Goal: Navigation & Orientation: Understand site structure

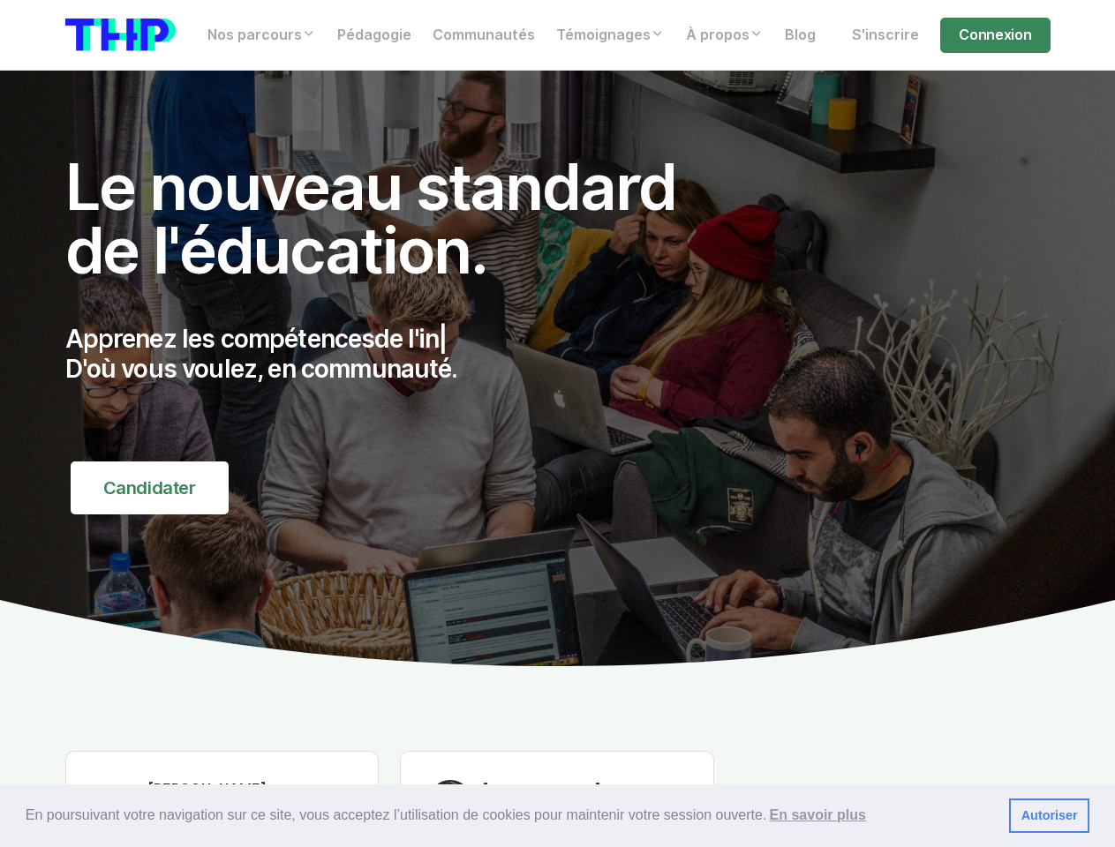
click at [557, 424] on div "Apprenez les compétences de l'in | D'où vous voulez, en communauté." at bounding box center [390, 372] width 650 height 137
click at [557, 816] on span "En poursuivant votre navigation sur ce site, vous acceptez l’utilisation de coo…" at bounding box center [510, 815] width 969 height 26
click at [1049, 816] on link "Autoriser" at bounding box center [1049, 816] width 80 height 35
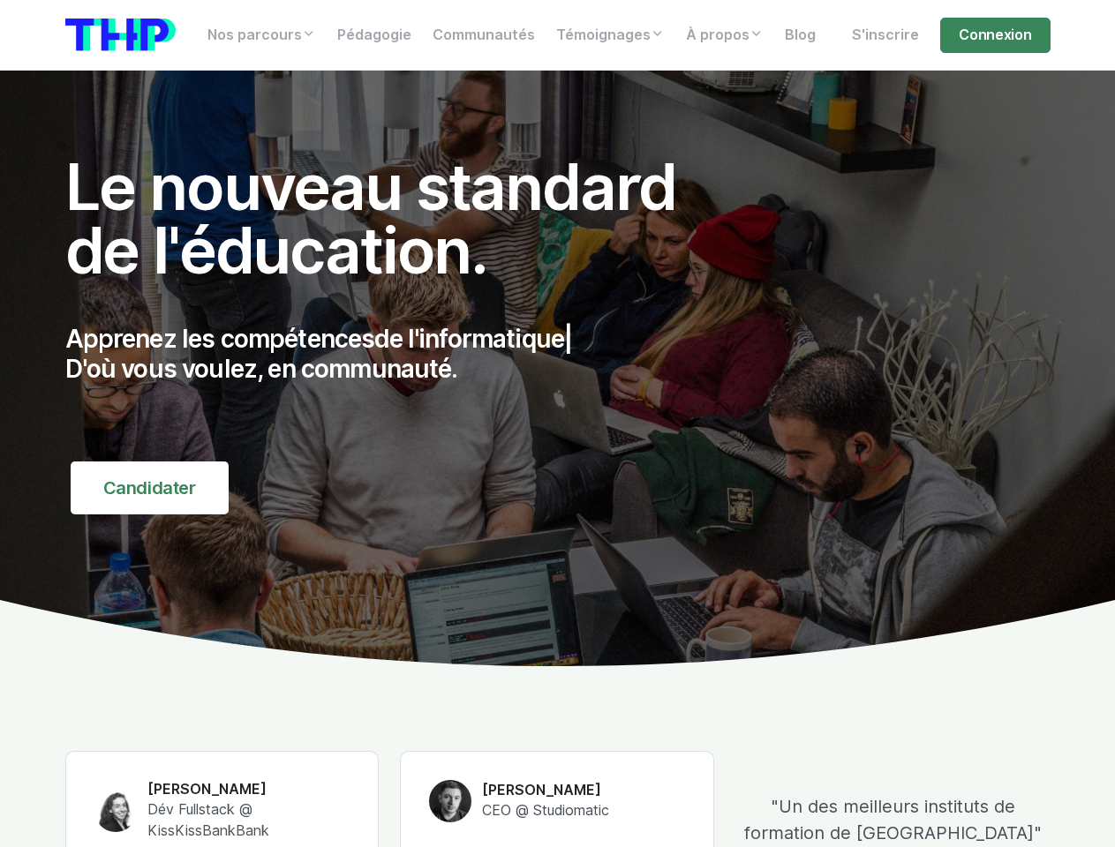
click at [263, 35] on link "Nos parcours" at bounding box center [262, 35] width 130 height 35
click at [614, 35] on link "Témoignages" at bounding box center [610, 35] width 130 height 35
click at [732, 35] on link "À propos" at bounding box center [724, 35] width 99 height 35
